Goal: Information Seeking & Learning: Check status

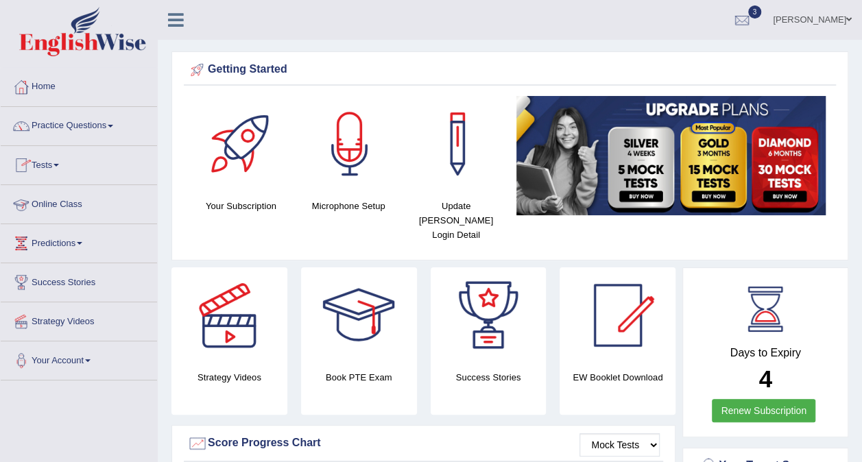
click at [64, 202] on link "Online Class" at bounding box center [79, 202] width 156 height 34
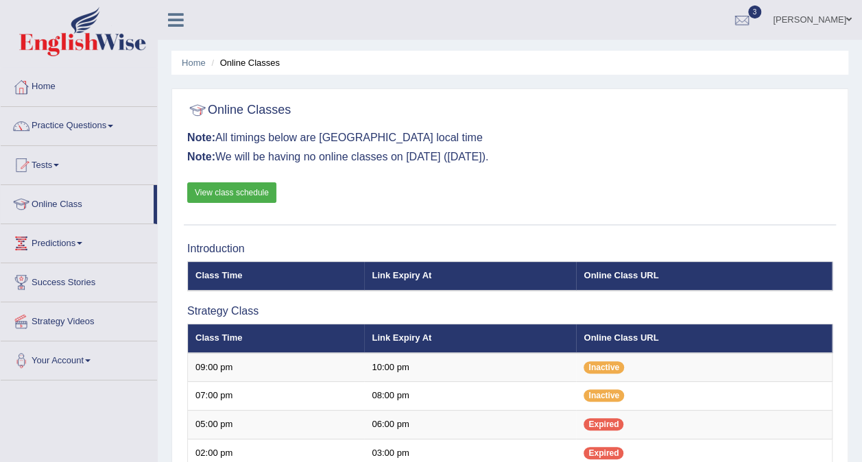
click at [213, 196] on link "View class schedule" at bounding box center [231, 192] width 89 height 21
click at [762, 18] on link "3" at bounding box center [741, 18] width 41 height 36
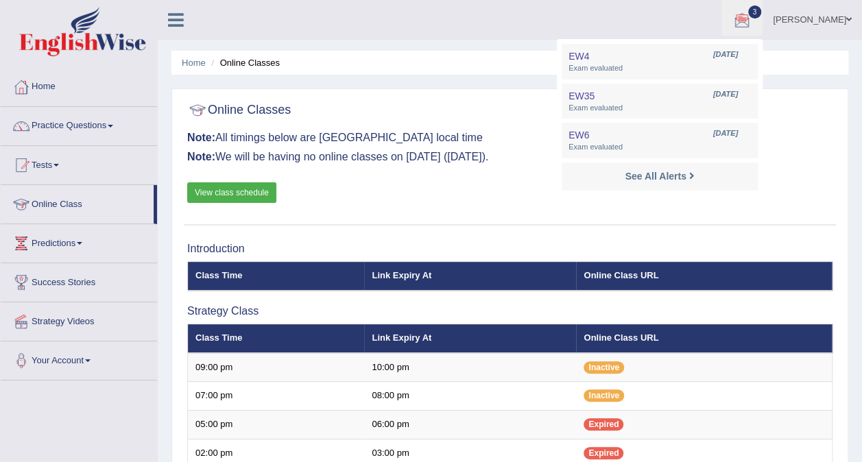
drag, startPoint x: 110, startPoint y: 221, endPoint x: 425, endPoint y: 248, distance: 316.5
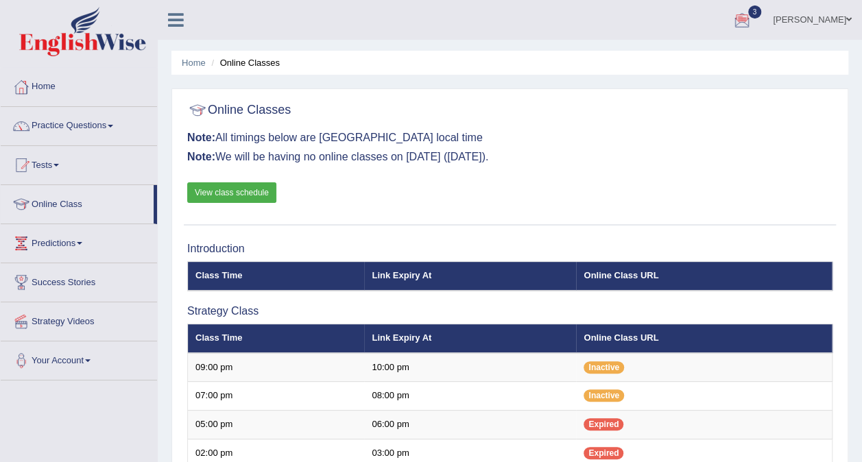
click at [611, 170] on div "Online Classes Note: All timings below are Melbourne local time Note: We will b…" at bounding box center [510, 160] width 652 height 129
drag, startPoint x: 611, startPoint y: 170, endPoint x: 542, endPoint y: 206, distance: 78.8
click at [542, 206] on div "Online Classes Note: All timings below are Melbourne local time Note: We will b…" at bounding box center [510, 160] width 652 height 129
click at [55, 170] on link "Tests" at bounding box center [79, 163] width 156 height 34
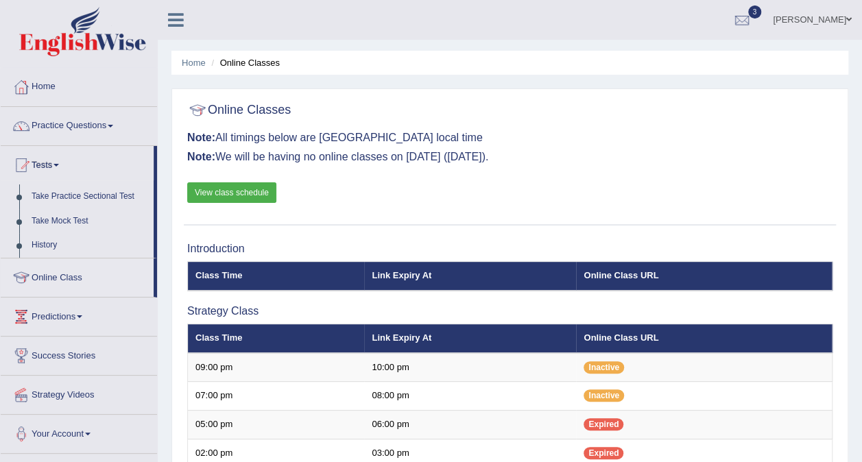
click at [58, 181] on li "Tests Take Practice Sectional Test Take Mock Test History" at bounding box center [79, 202] width 156 height 112
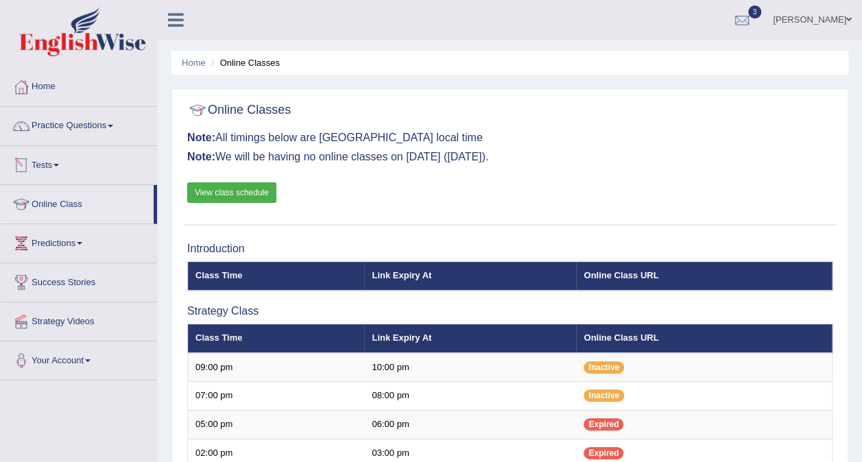
click at [50, 167] on link "Tests" at bounding box center [79, 163] width 156 height 34
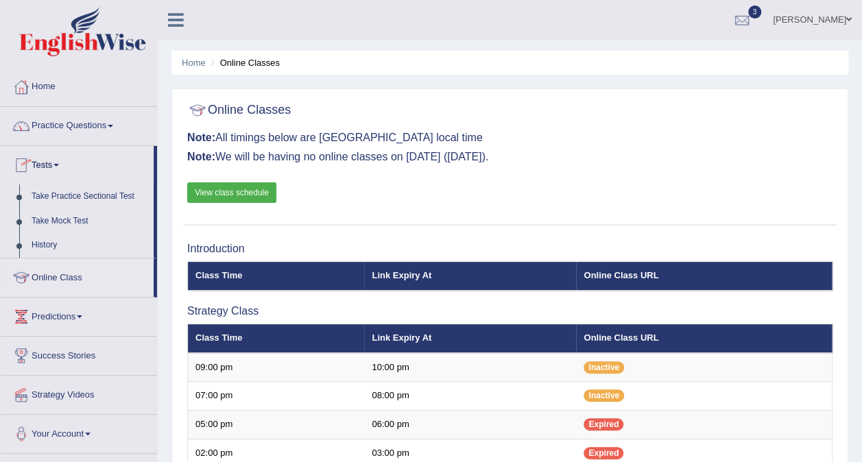
click at [50, 167] on link "Tests" at bounding box center [77, 163] width 153 height 34
click at [50, 167] on link "Tests" at bounding box center [79, 163] width 156 height 34
click at [50, 167] on link "Tests" at bounding box center [77, 163] width 153 height 34
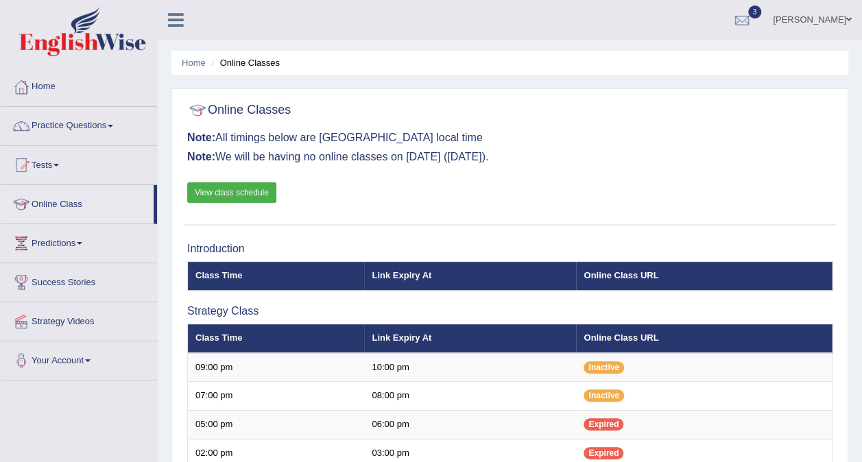
click at [50, 167] on link "Tests" at bounding box center [79, 163] width 156 height 34
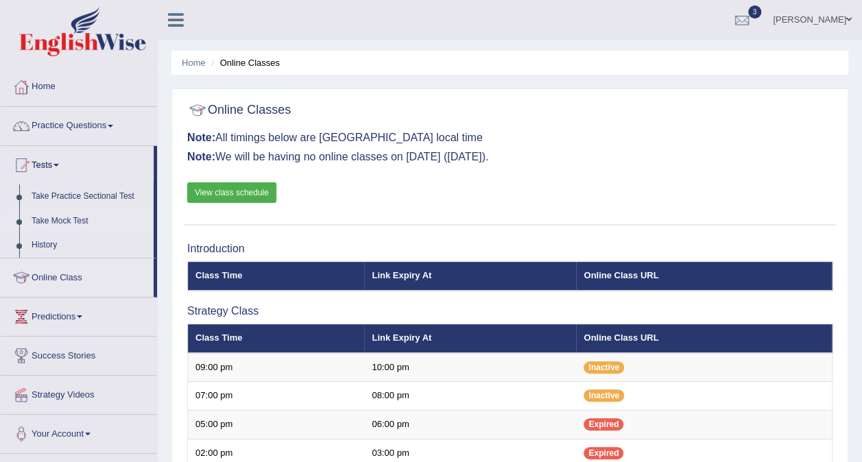
click at [68, 221] on link "Take Mock Test" at bounding box center [89, 221] width 128 height 25
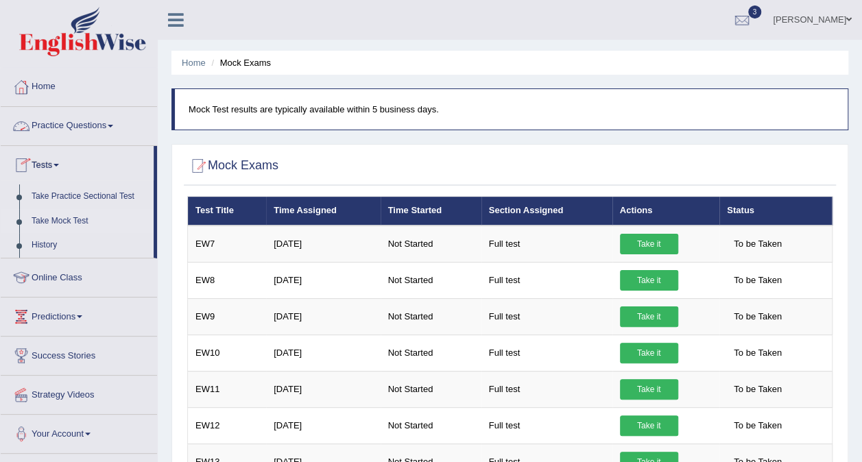
click at [47, 162] on link "Tests" at bounding box center [77, 163] width 153 height 34
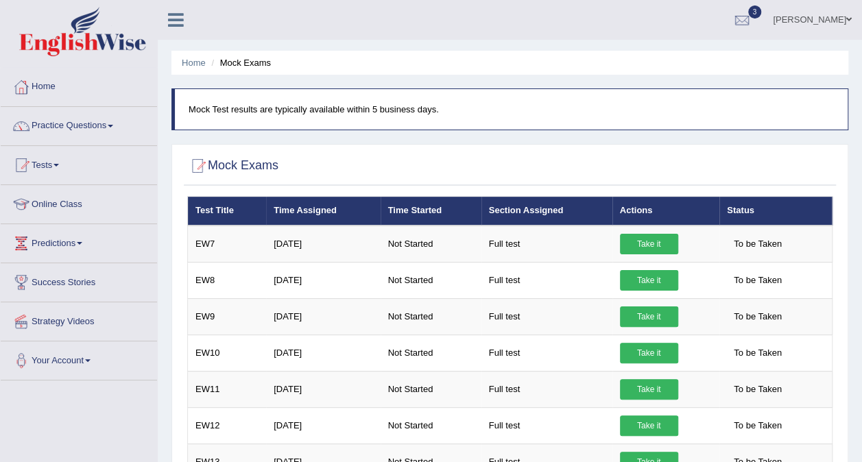
click at [47, 162] on link "Tests" at bounding box center [79, 163] width 156 height 34
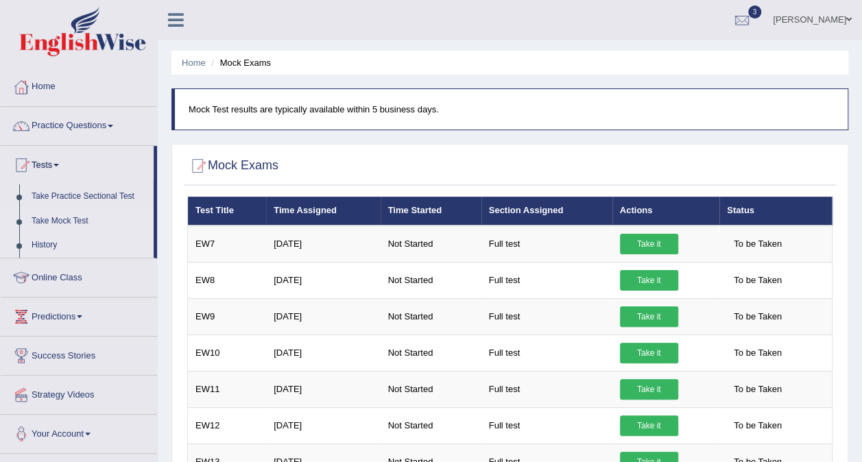
click at [42, 241] on link "History" at bounding box center [89, 245] width 128 height 25
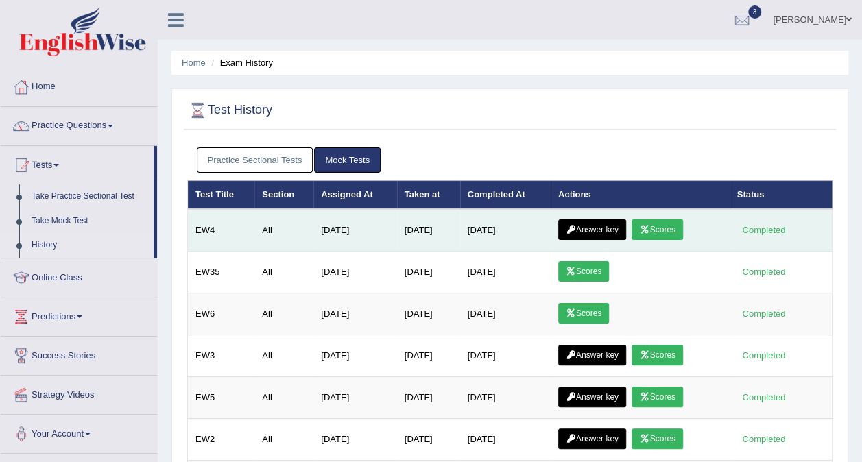
click at [666, 228] on link "Scores" at bounding box center [656, 229] width 51 height 21
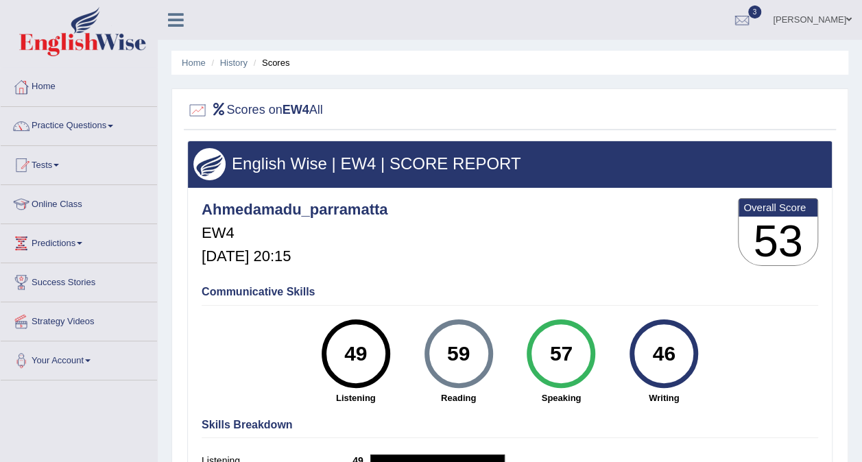
click at [587, 123] on div at bounding box center [509, 111] width 645 height 28
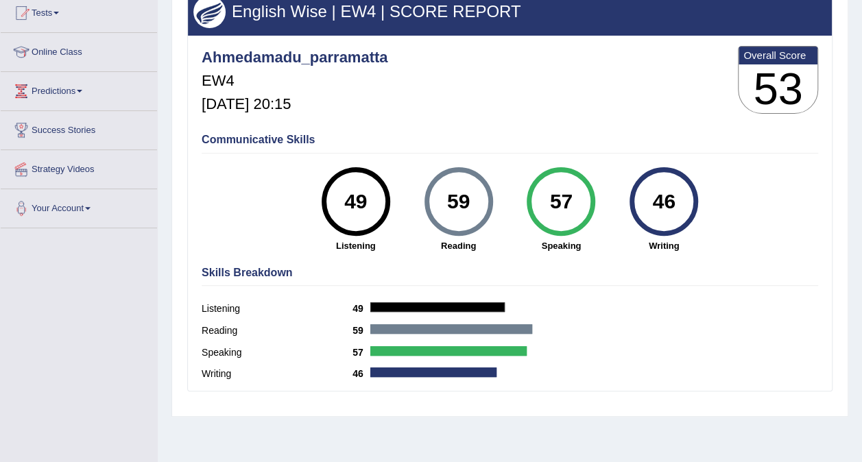
scroll to position [153, 0]
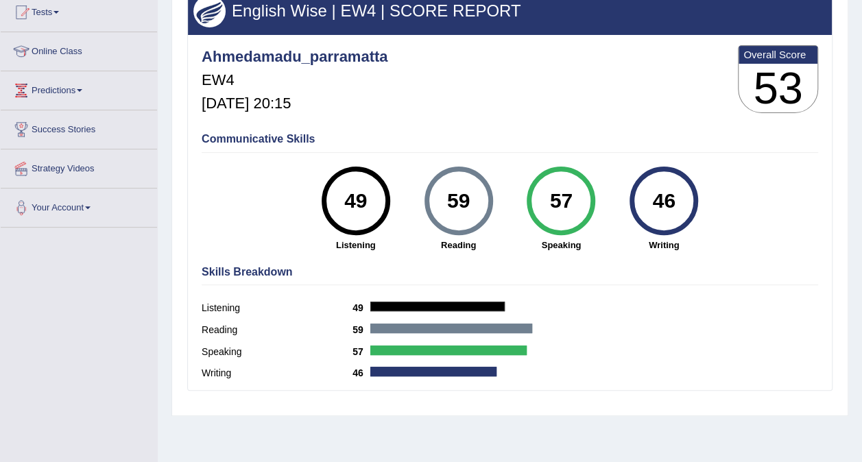
click at [478, 82] on div "Ahmedamadu_parramatta EW4 Aug 10, 2025, 20:15 Overall Score 53" at bounding box center [509, 83] width 623 height 82
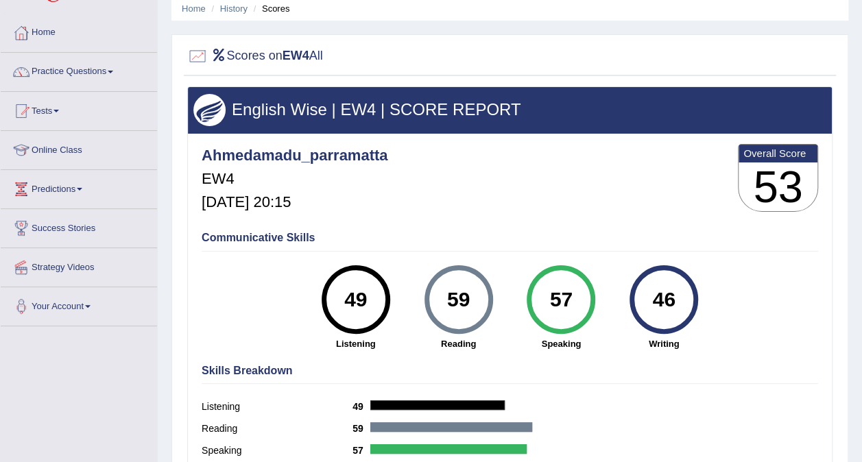
scroll to position [0, 0]
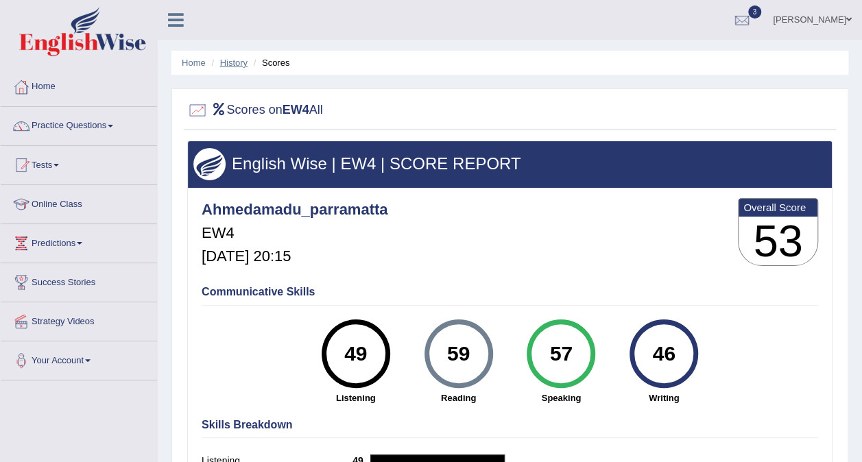
click at [245, 60] on link "History" at bounding box center [233, 63] width 27 height 10
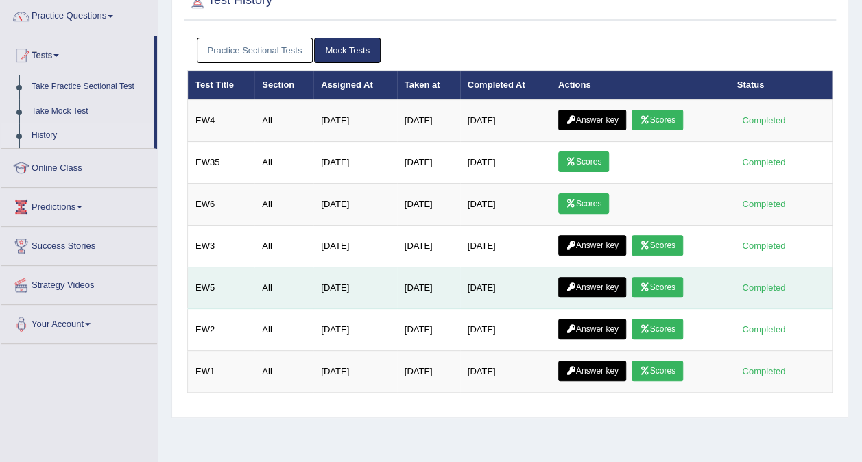
scroll to position [109, 0]
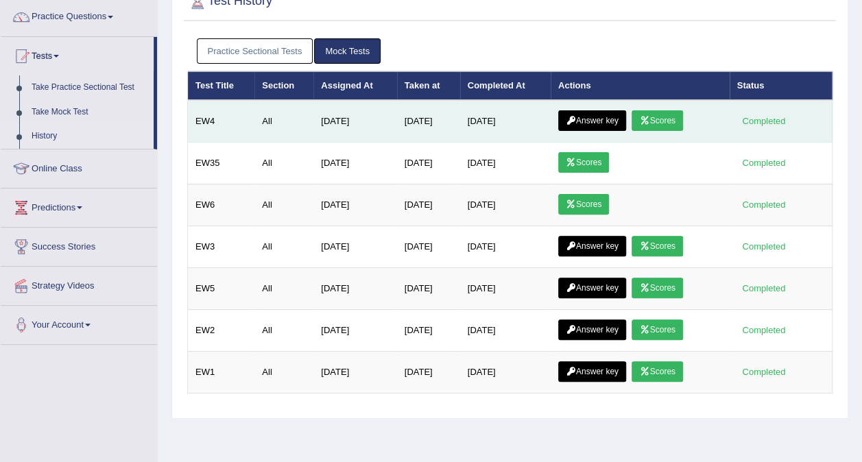
click at [511, 113] on td "[DATE]" at bounding box center [505, 121] width 90 height 43
click at [590, 114] on link "Answer key" at bounding box center [592, 120] width 68 height 21
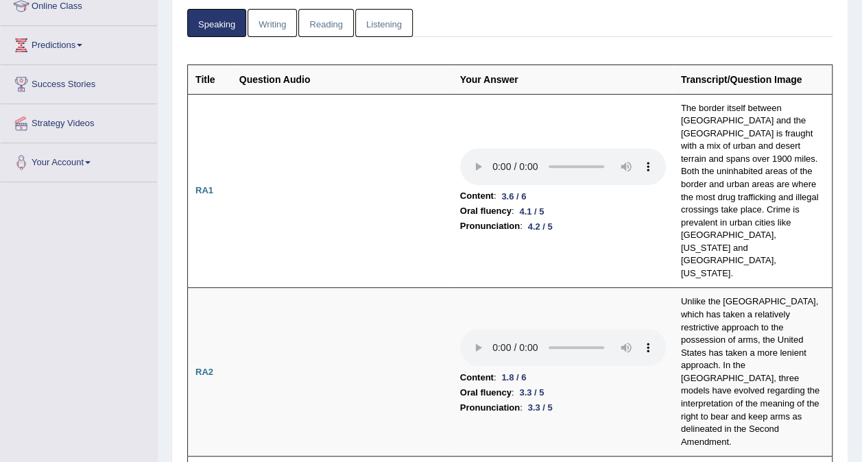
scroll to position [199, 0]
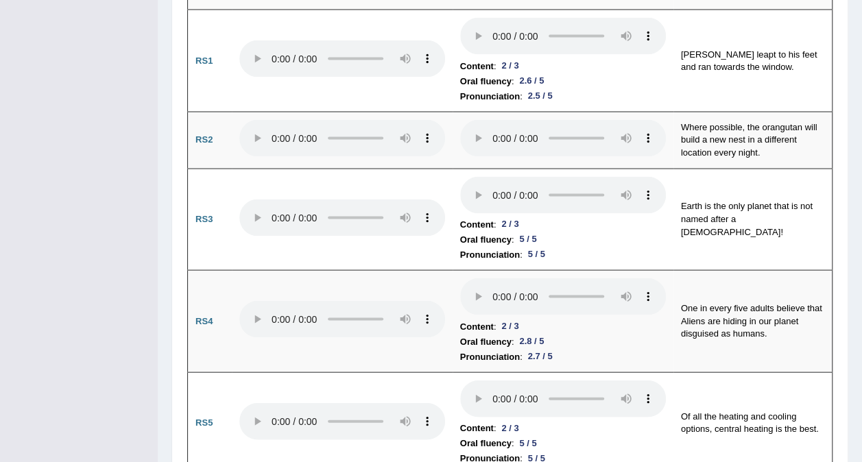
click at [590, 232] on li "Oral fluency : 5 / 5" at bounding box center [563, 239] width 206 height 15
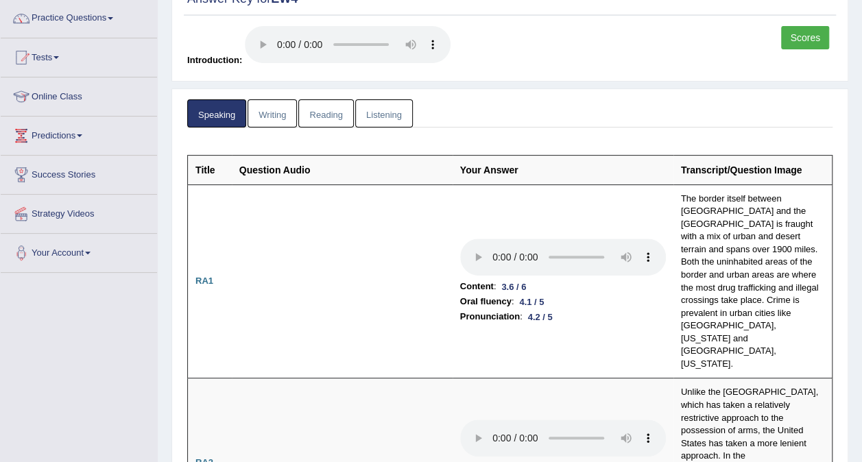
scroll to position [105, 0]
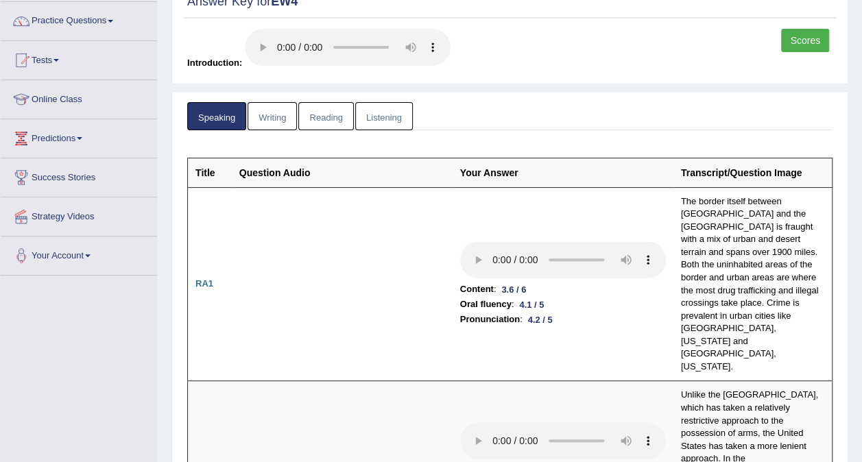
click at [269, 112] on link "Writing" at bounding box center [271, 116] width 49 height 28
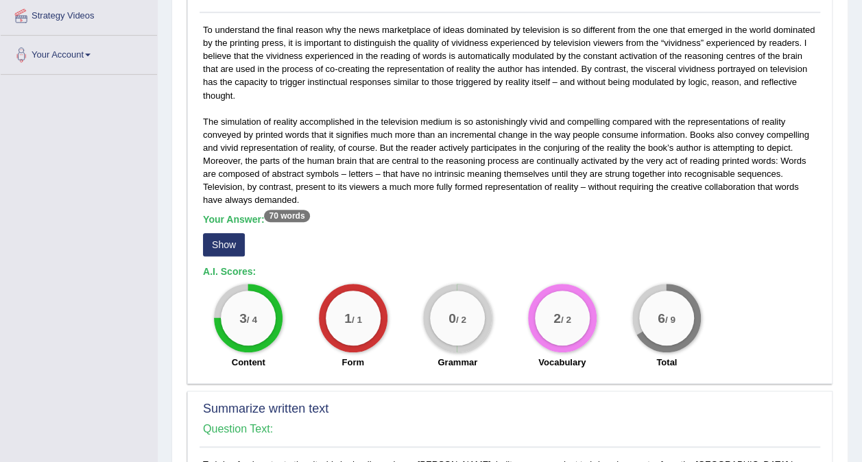
scroll to position [308, 0]
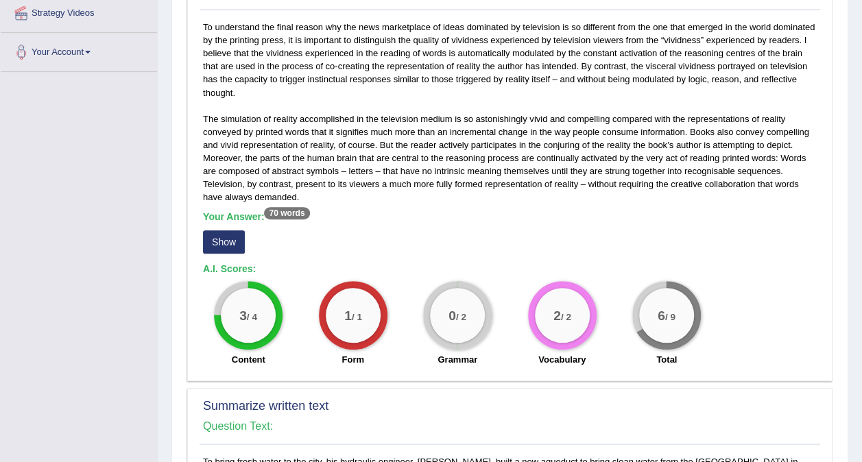
click at [223, 239] on button "Show" at bounding box center [224, 241] width 42 height 23
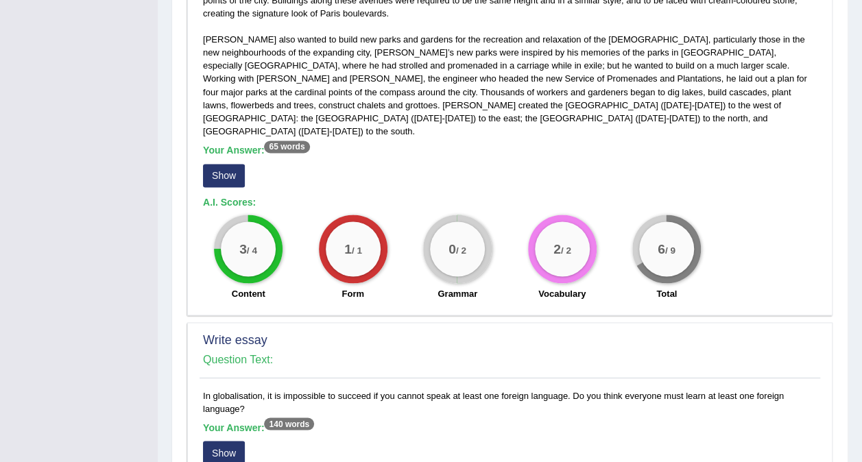
scroll to position [901, 0]
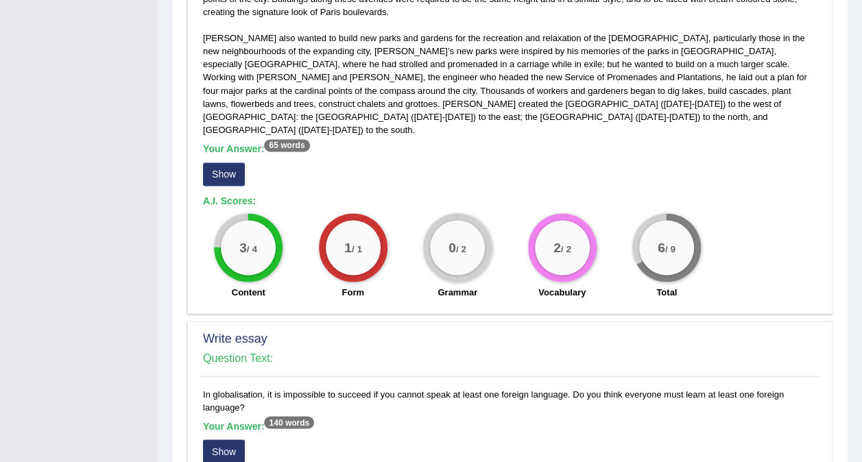
click at [223, 162] on button "Show" at bounding box center [224, 173] width 42 height 23
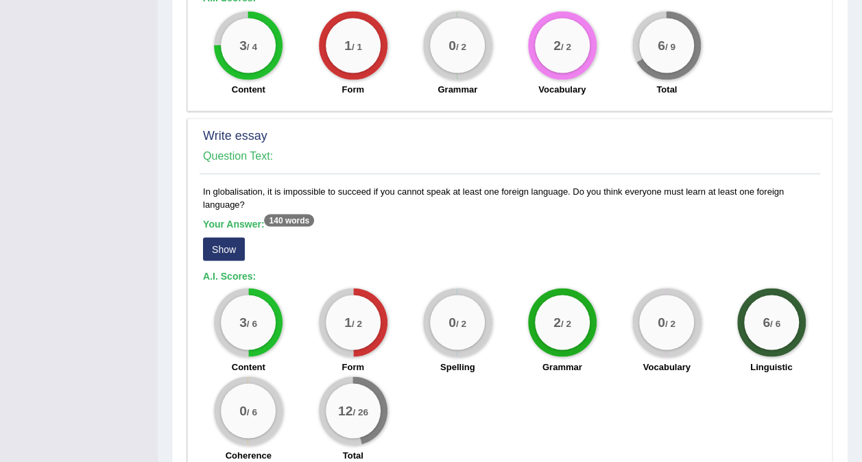
scroll to position [1117, 0]
